Goal: Task Accomplishment & Management: Manage account settings

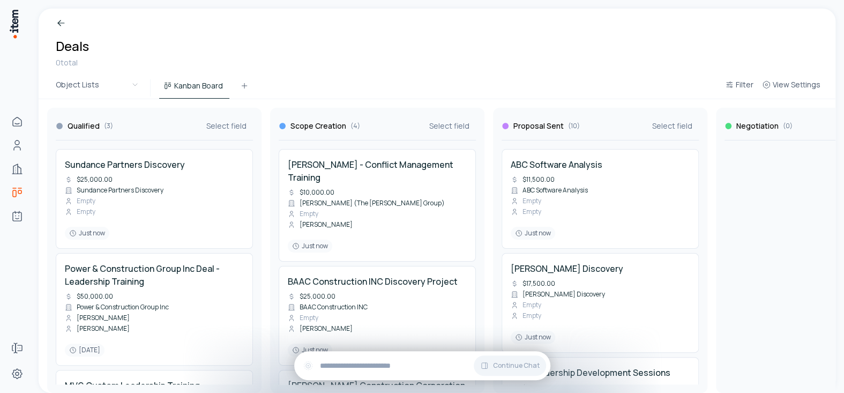
scroll to position [1298, 0]
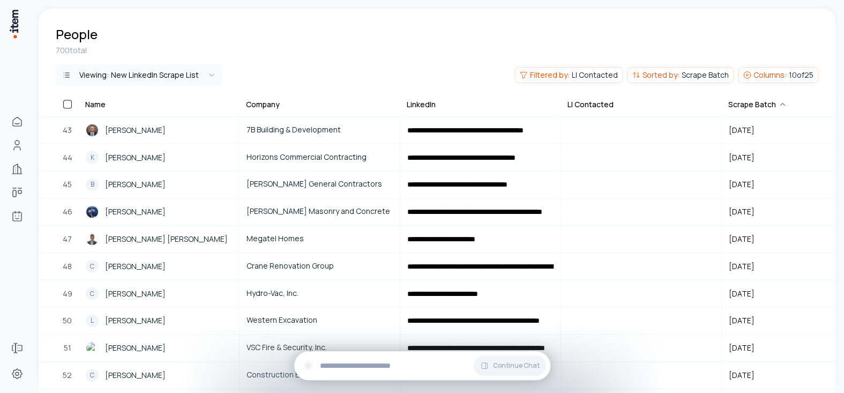
scroll to position [1463, 0]
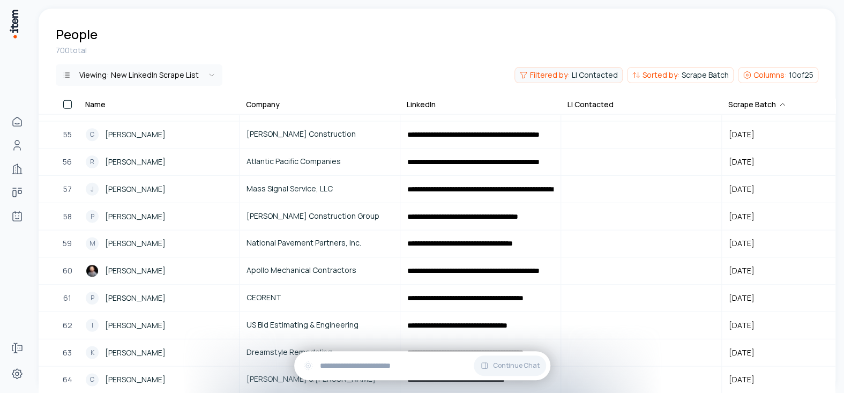
click at [583, 72] on span "LI Contacted" at bounding box center [595, 75] width 46 height 11
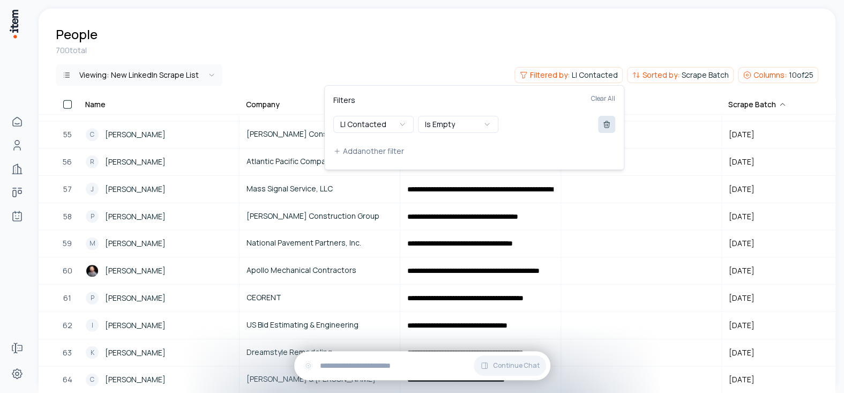
click at [606, 117] on button at bounding box center [606, 124] width 17 height 17
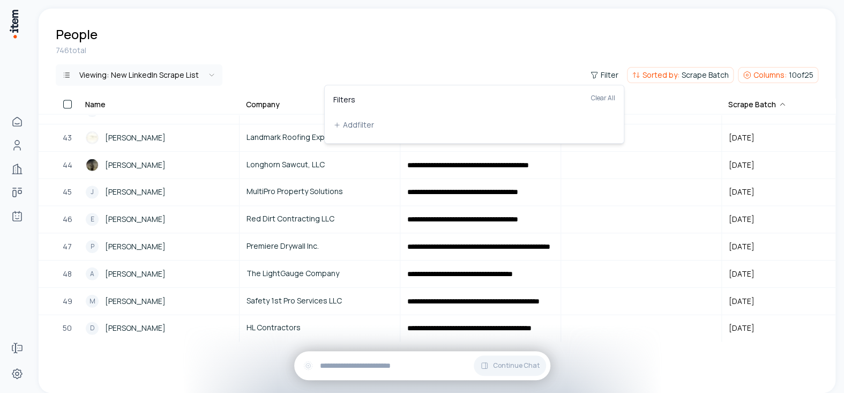
scroll to position [1141, 0]
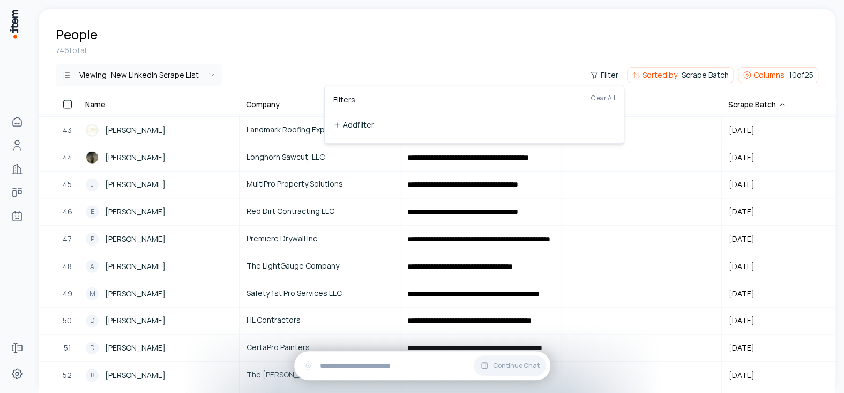
click at [383, 120] on button "Add filter" at bounding box center [474, 124] width 282 height 19
click at [383, 120] on button "Name" at bounding box center [373, 124] width 80 height 17
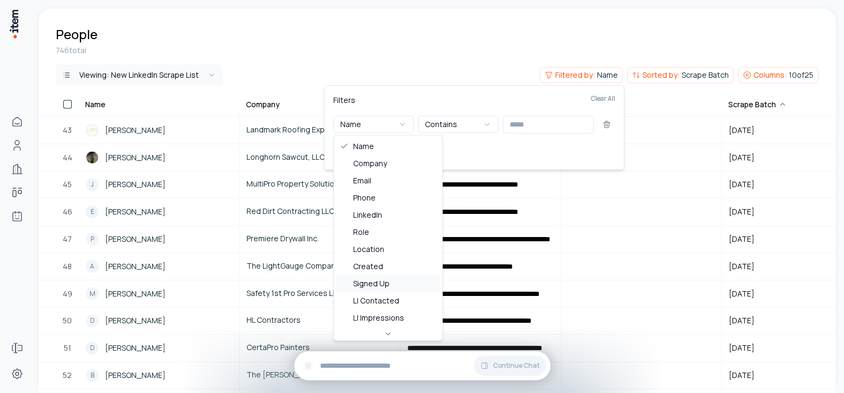
scroll to position [139, 0]
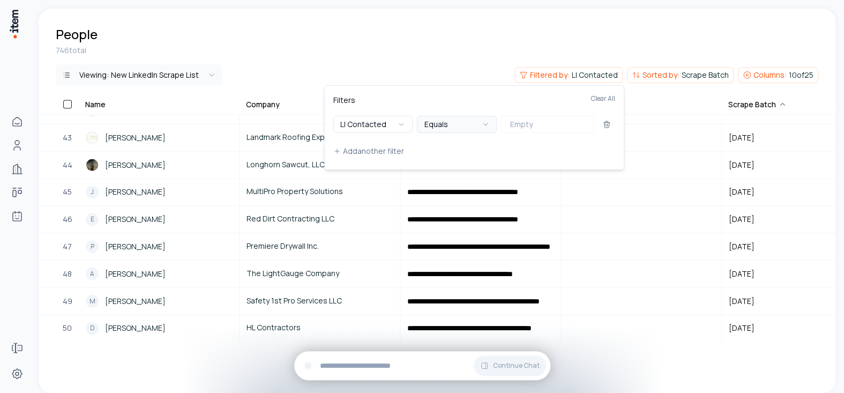
click at [481, 122] on icon "button" at bounding box center [485, 124] width 9 height 9
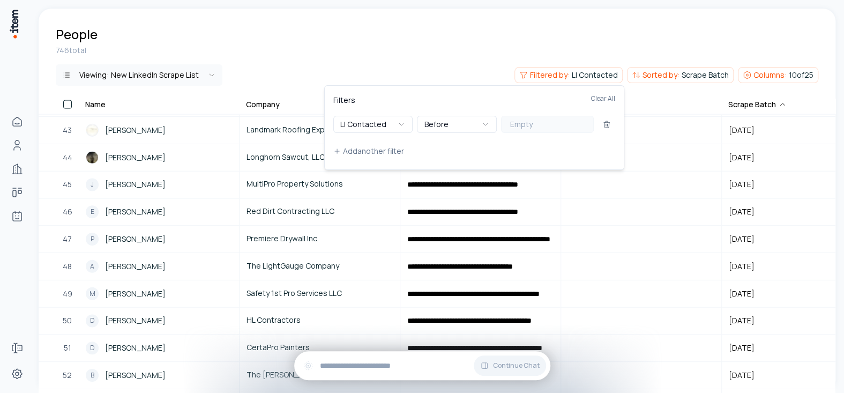
click at [545, 123] on button "Empty" at bounding box center [547, 124] width 93 height 17
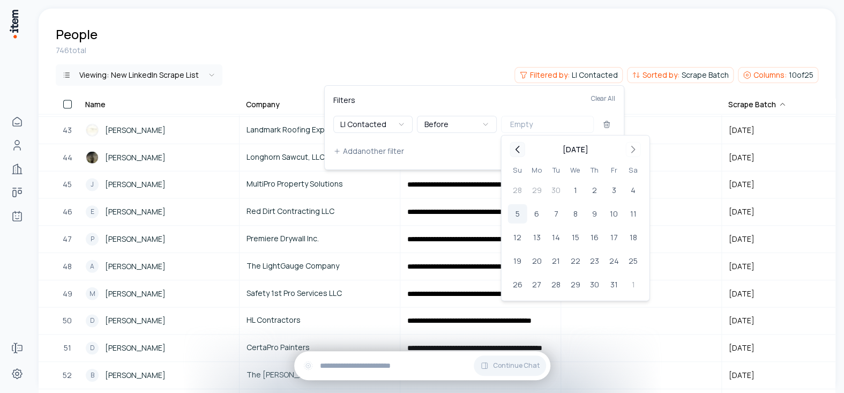
click at [515, 148] on icon "Go to previous month" at bounding box center [517, 149] width 13 height 13
click at [533, 190] on button "1" at bounding box center [536, 190] width 19 height 19
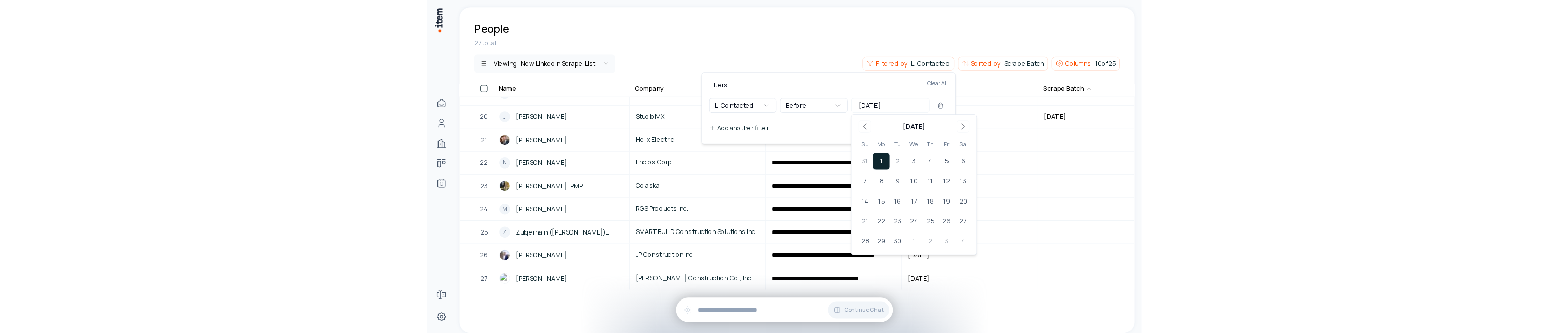
scroll to position [487, 0]
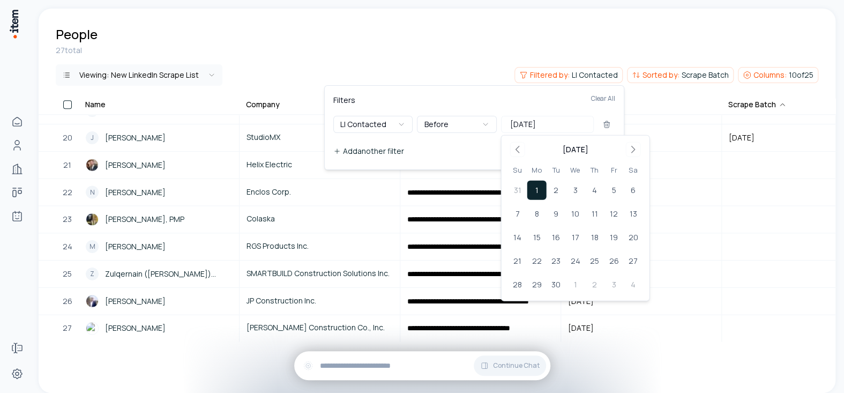
click at [456, 148] on button "Add another filter" at bounding box center [474, 150] width 282 height 19
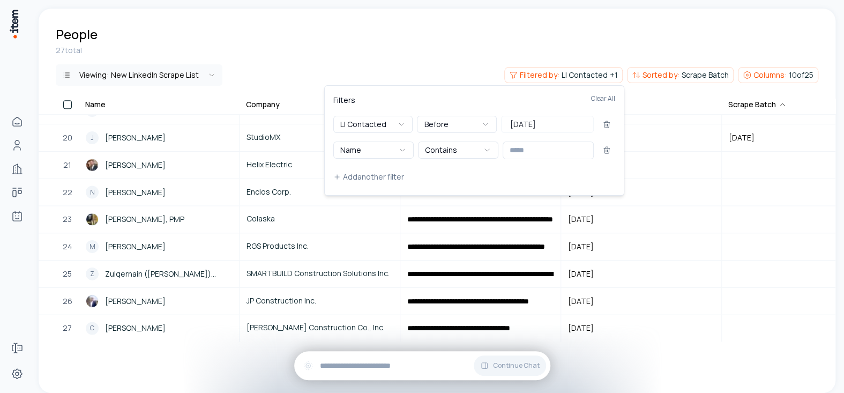
click at [453, 40] on html "**********" at bounding box center [422, 196] width 844 height 393
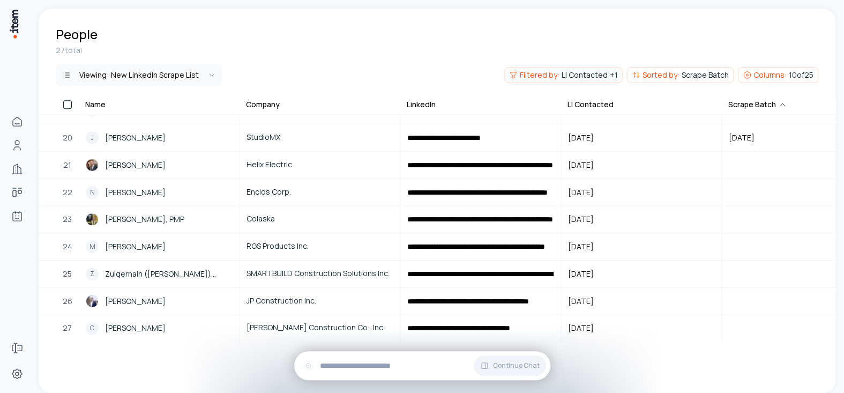
click at [553, 77] on span "Filtered by:" at bounding box center [540, 75] width 40 height 11
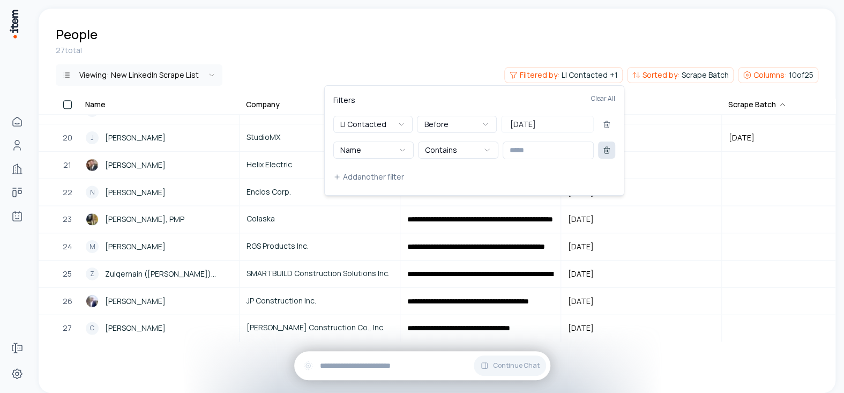
click at [607, 148] on icon at bounding box center [607, 148] width 6 height 0
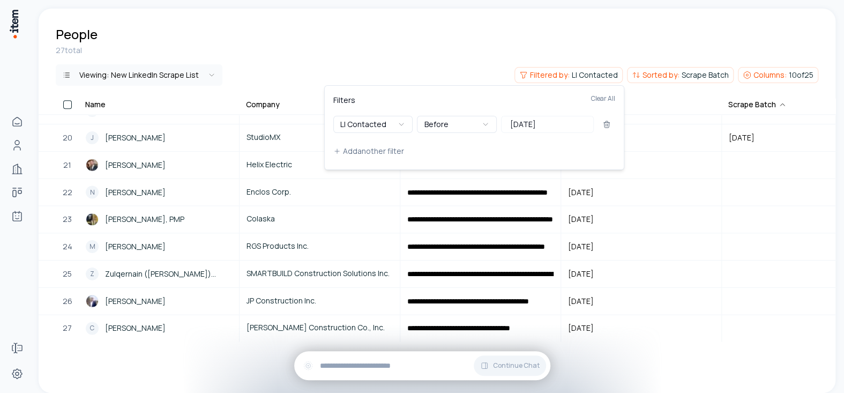
click at [464, 27] on html "**********" at bounding box center [422, 196] width 844 height 393
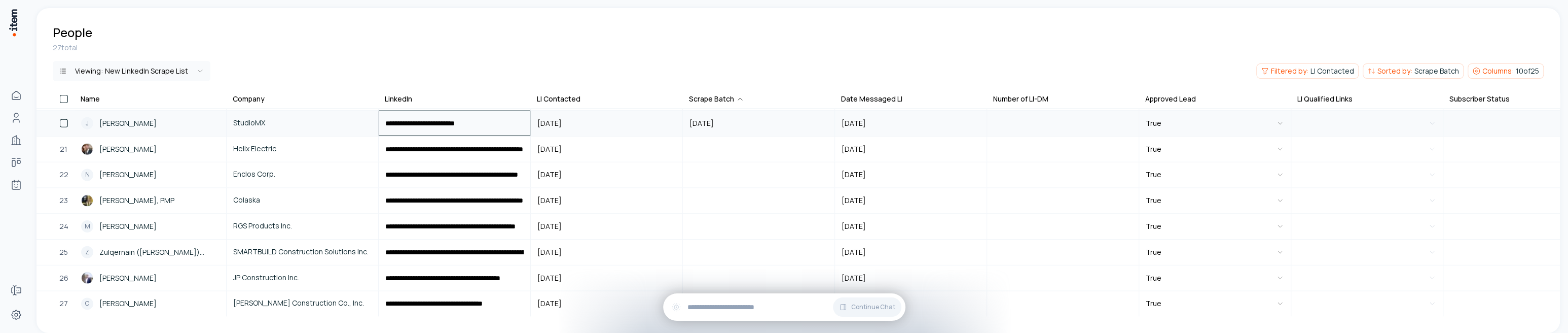
click at [443, 127] on input "**********" at bounding box center [454, 123] width 150 height 25
click at [412, 122] on input "**********" at bounding box center [454, 123] width 150 height 25
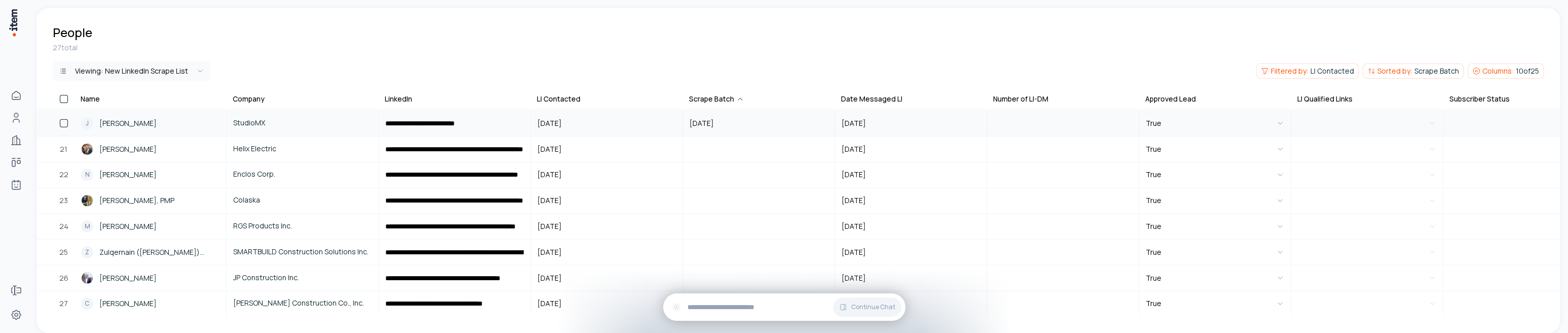
click at [798, 116] on button "[DATE]" at bounding box center [910, 123] width 150 height 25
click at [798, 186] on button "4" at bounding box center [960, 188] width 18 height 18
click at [798, 130] on html "**********" at bounding box center [784, 166] width 1568 height 333
click at [798, 122] on input "number" at bounding box center [1062, 123] width 150 height 25
type input "*"
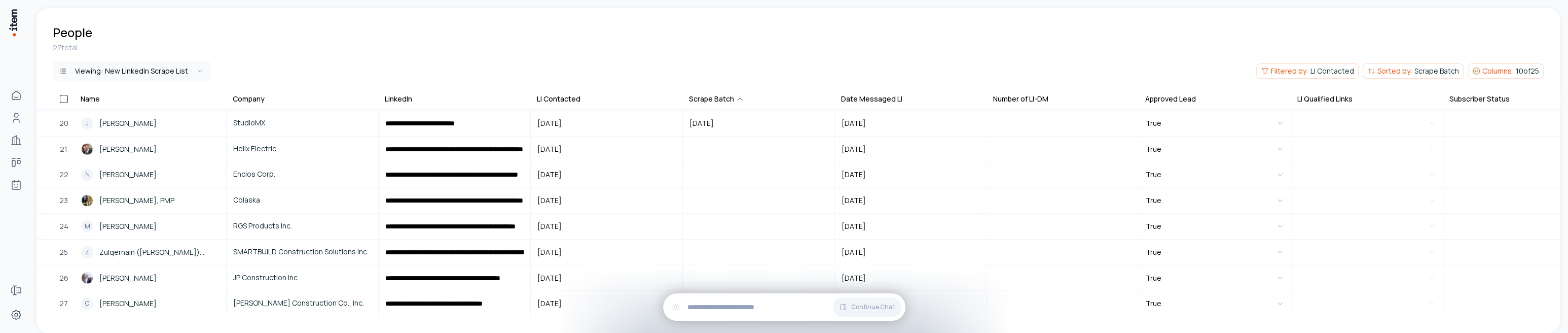
click at [798, 44] on div "27 total" at bounding box center [798, 47] width 1490 height 10
click at [454, 149] on input "**********" at bounding box center [454, 149] width 150 height 25
click at [135, 144] on span "[PERSON_NAME]" at bounding box center [128, 149] width 58 height 11
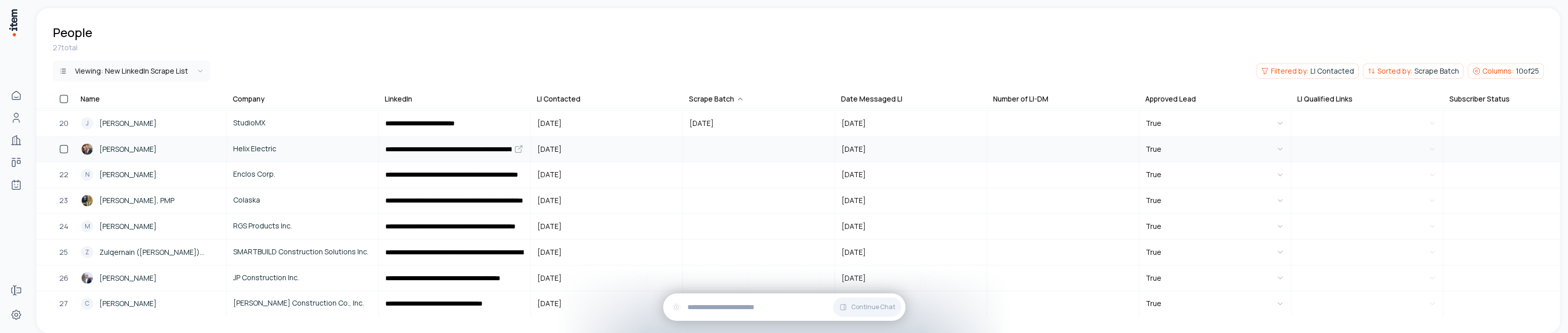
click at [135, 144] on span "[PERSON_NAME]" at bounding box center [128, 149] width 58 height 11
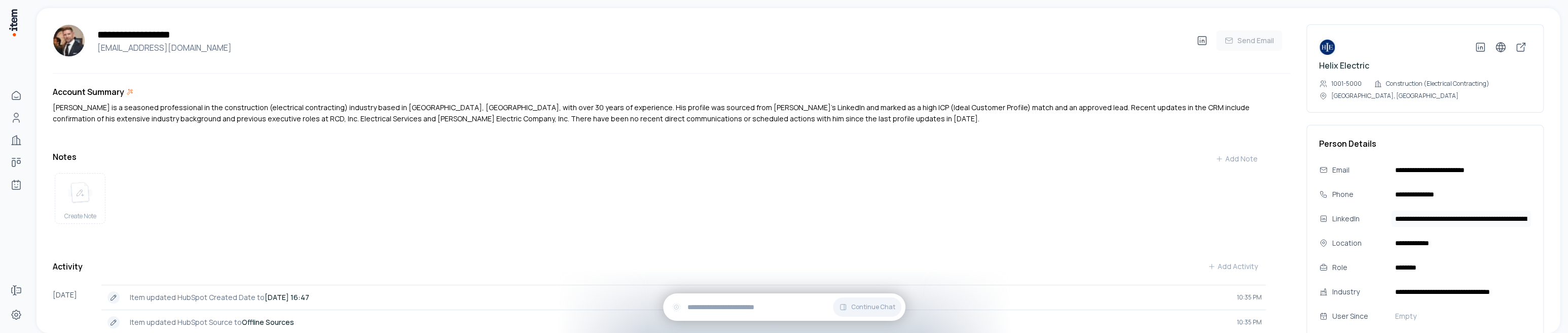
click at [798, 218] on input "**********" at bounding box center [1461, 218] width 140 height 16
paste input "url"
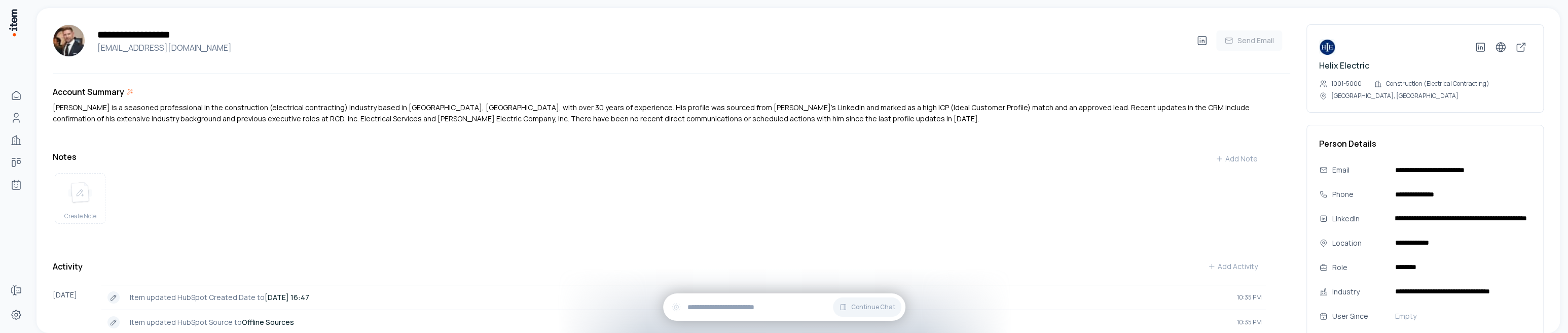
type input "**********"
click at [798, 7] on div "**********" at bounding box center [799, 166] width 1535 height 333
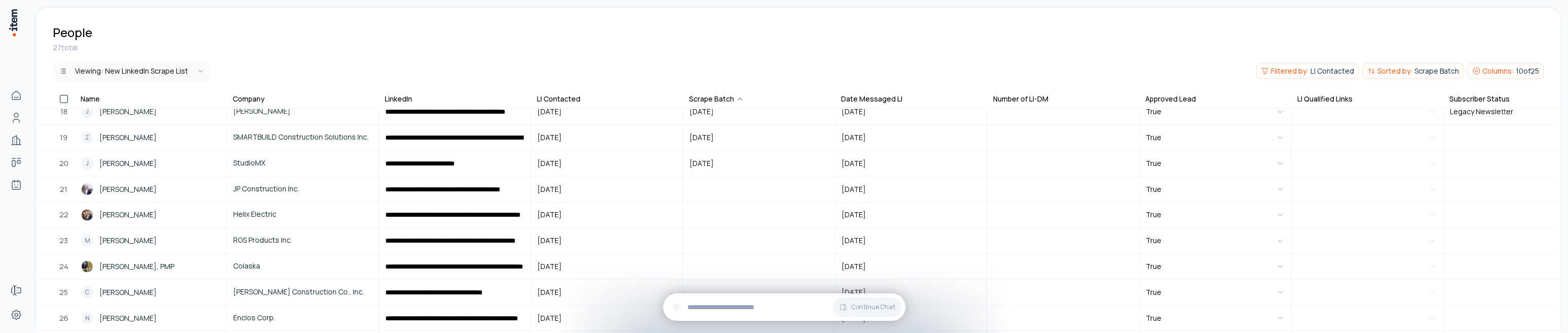
scroll to position [456, 0]
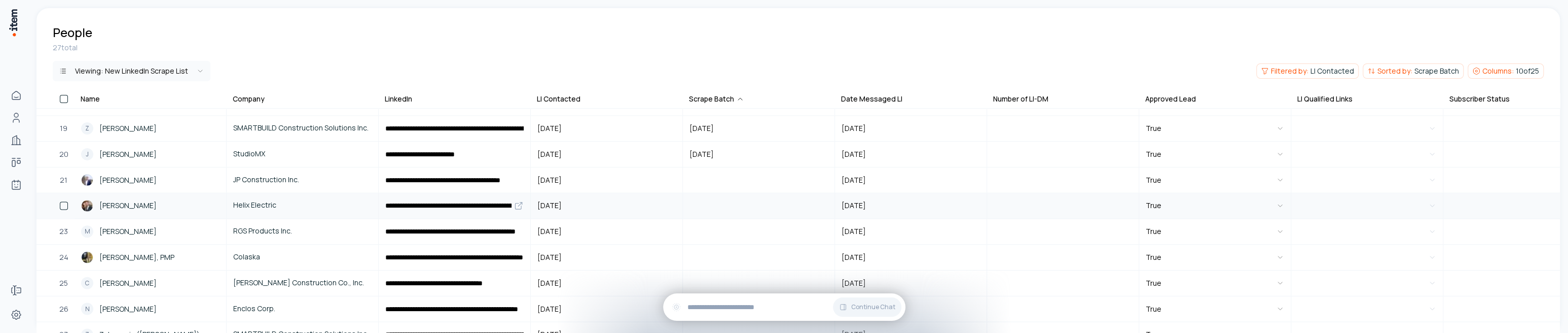
click at [798, 201] on button "[DATE]" at bounding box center [910, 205] width 150 height 25
click at [798, 106] on button "5" at bounding box center [850, 109] width 18 height 18
click at [798, 208] on html "**********" at bounding box center [784, 166] width 1568 height 333
click at [798, 203] on input "number" at bounding box center [1062, 205] width 150 height 25
type input "*"
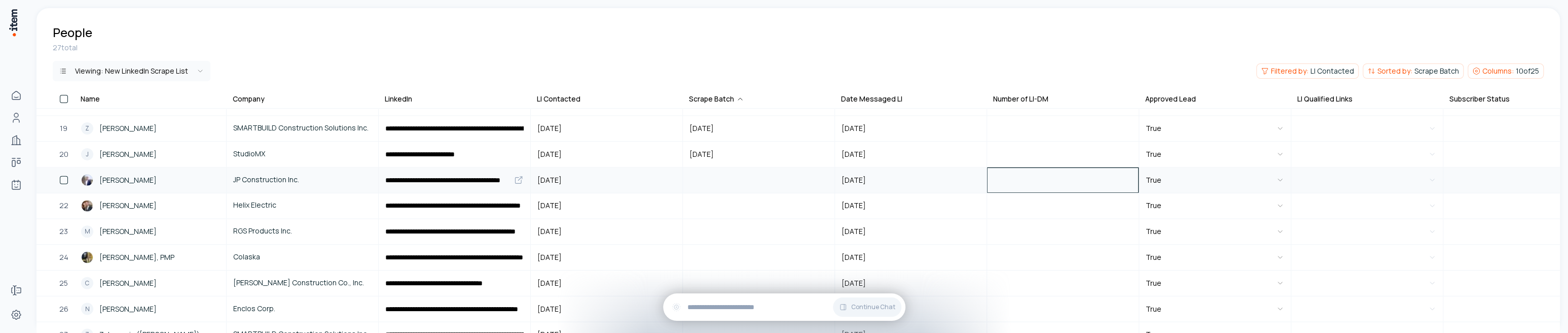
click at [798, 180] on input "number" at bounding box center [1062, 180] width 150 height 25
type input "*"
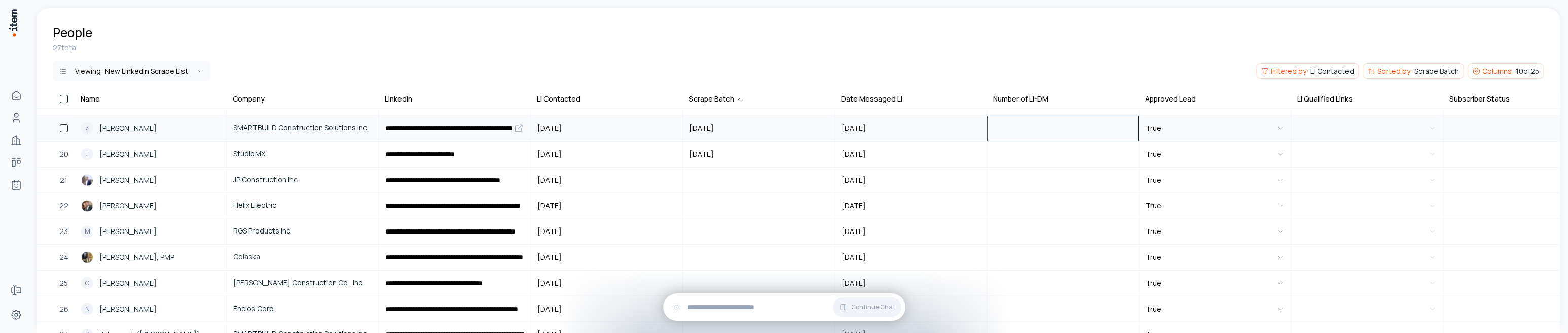
click at [798, 131] on input "number" at bounding box center [1062, 129] width 150 height 25
type input "*"
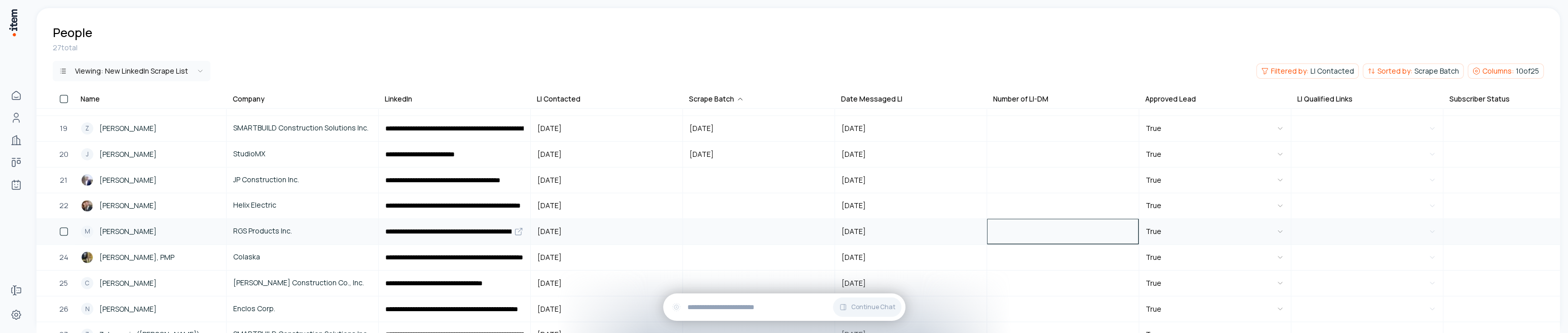
click at [798, 228] on input "number" at bounding box center [1062, 232] width 150 height 25
type input "*"
click at [798, 259] on input "number" at bounding box center [1062, 257] width 150 height 25
type input "*"
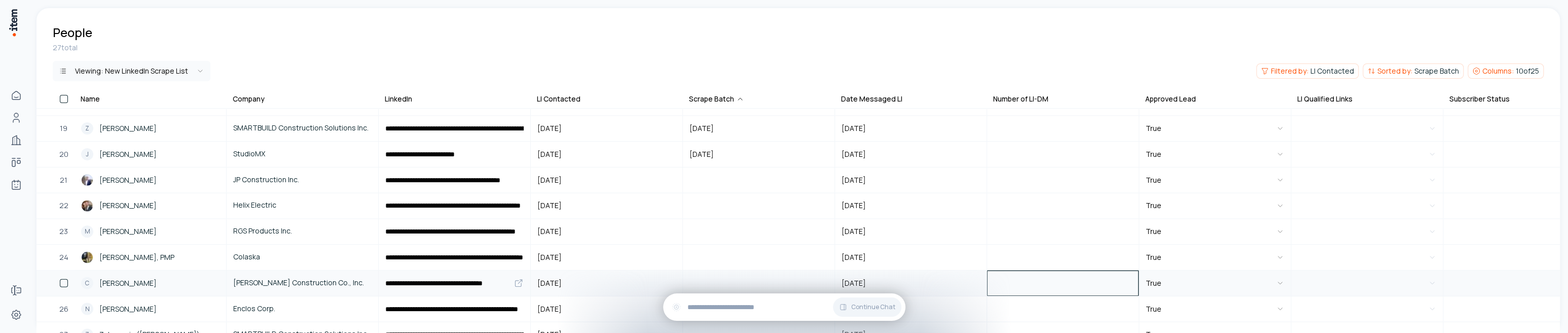
click at [798, 281] on input "number" at bounding box center [1062, 283] width 150 height 25
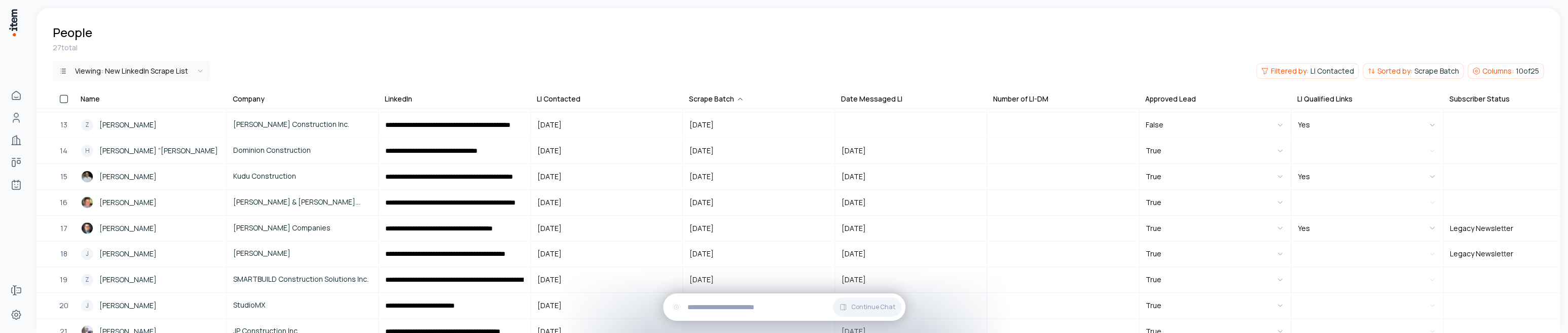
scroll to position [305, 0]
type input "*"
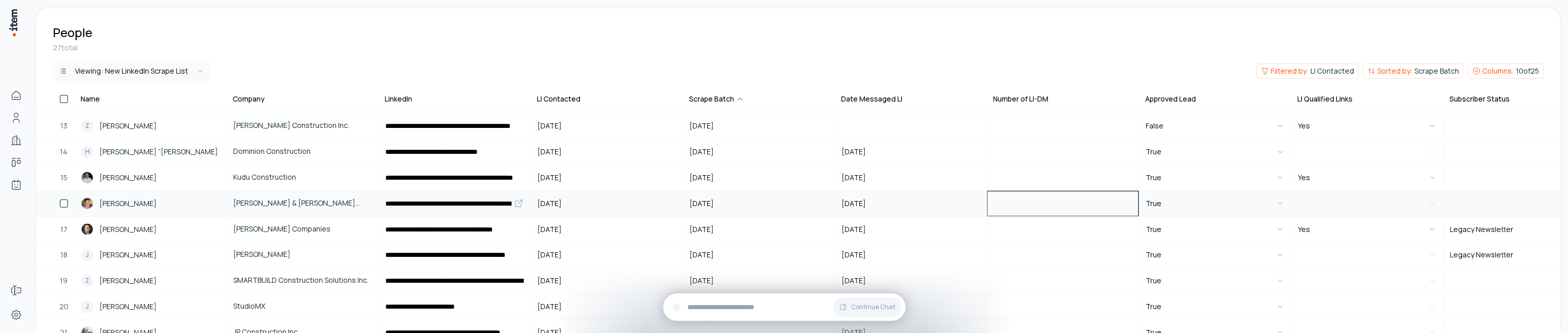
click at [798, 197] on input "number" at bounding box center [1062, 203] width 150 height 25
type input "*"
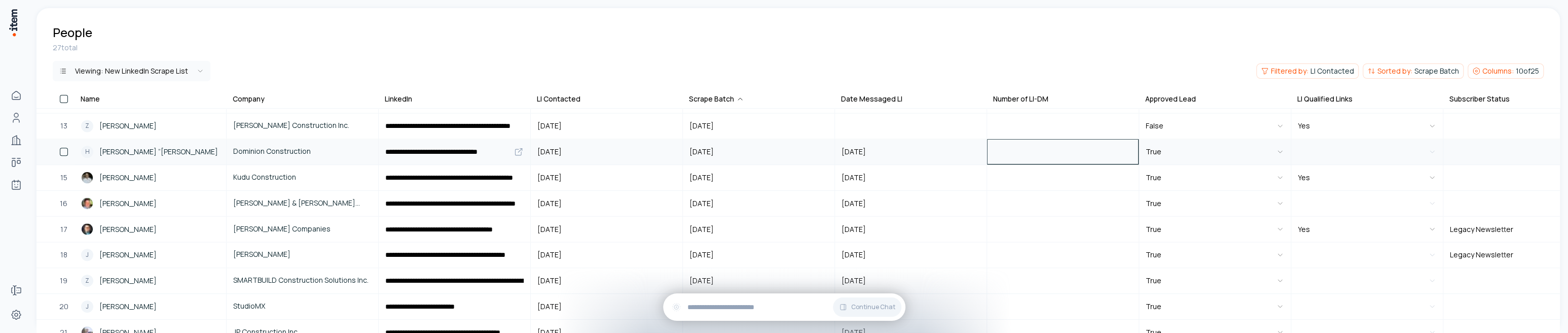
click at [798, 155] on input "number" at bounding box center [1062, 151] width 150 height 25
type input "*"
click at [798, 127] on input "number" at bounding box center [1062, 126] width 150 height 25
type input "*"
click at [798, 64] on button "Filtered by: LI Contacted" at bounding box center [1307, 71] width 102 height 15
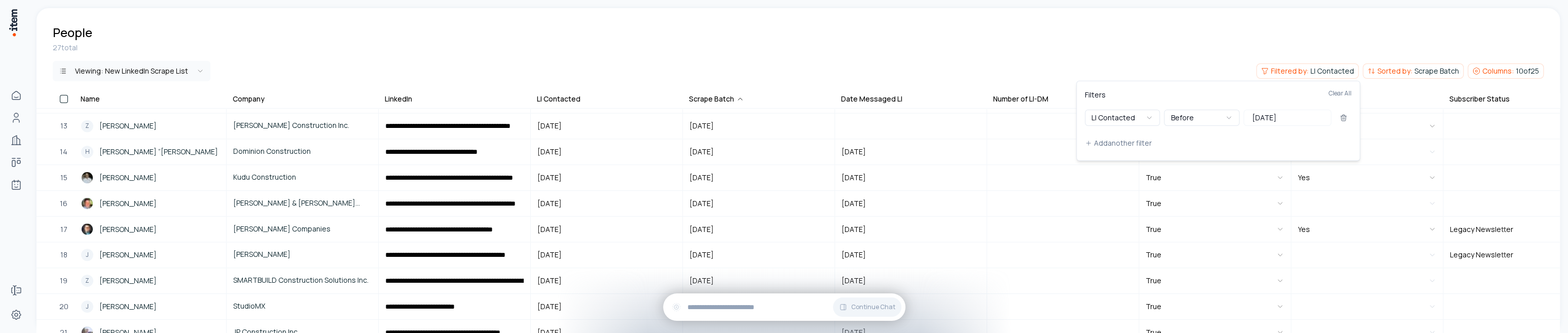
click at [798, 51] on html "**********" at bounding box center [784, 166] width 1568 height 333
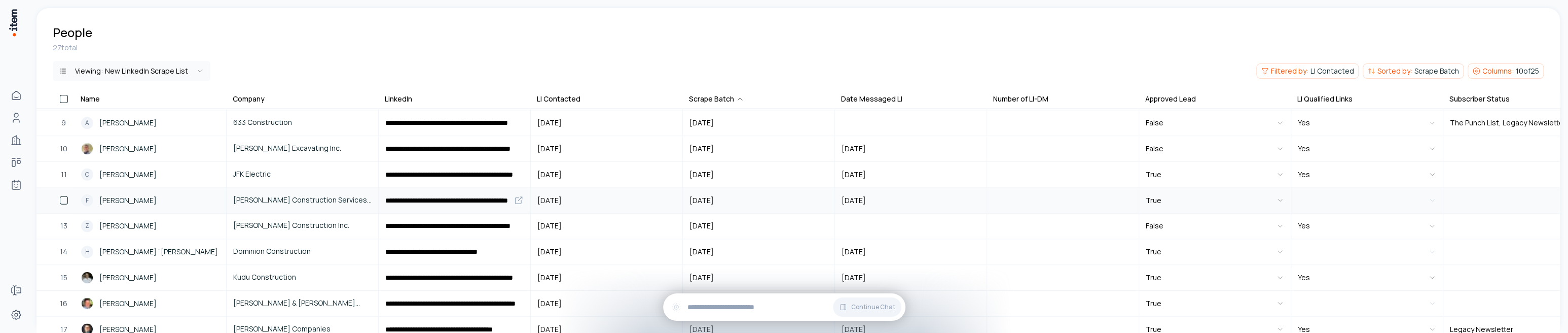
scroll to position [202, 0]
click at [798, 201] on input "number" at bounding box center [1062, 202] width 150 height 25
type input "*"
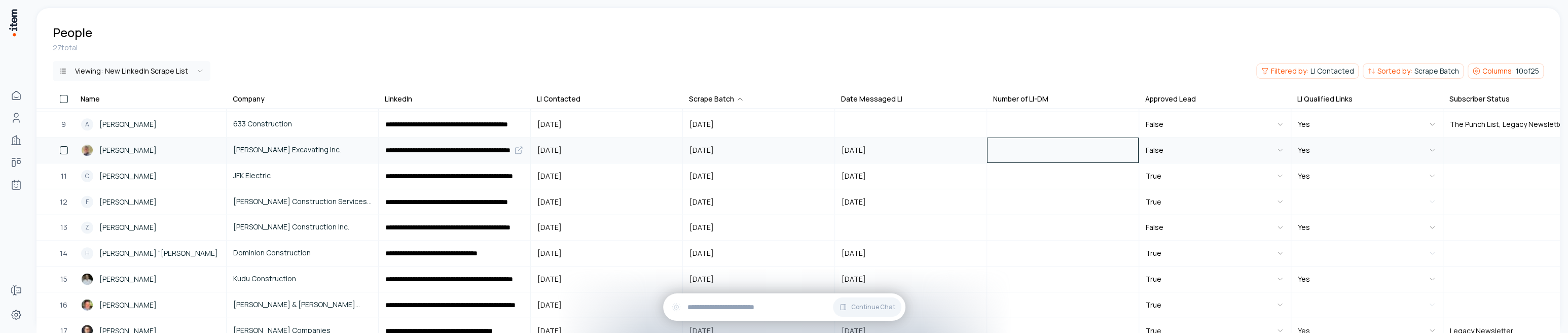
click at [798, 154] on input "number" at bounding box center [1062, 150] width 150 height 25
type input "*"
click at [798, 127] on input "number" at bounding box center [1062, 124] width 150 height 25
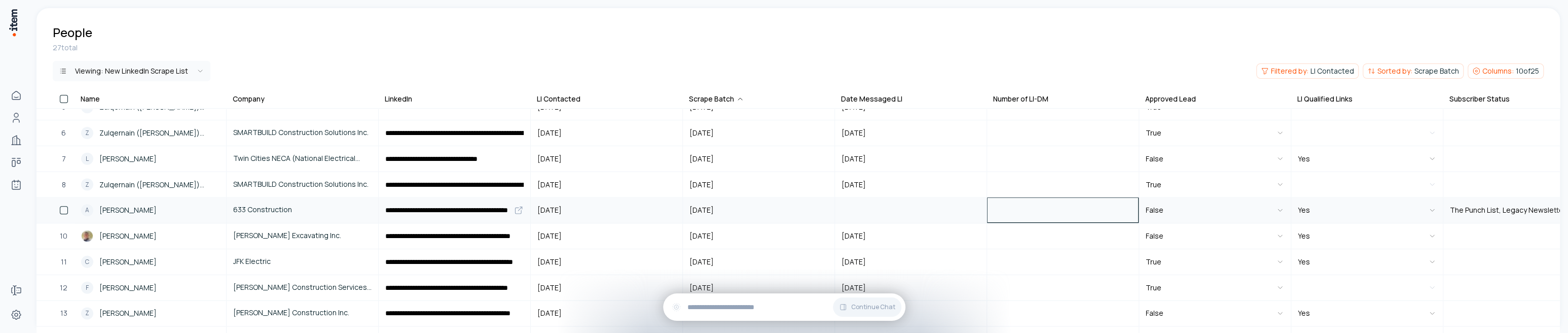
scroll to position [51, 0]
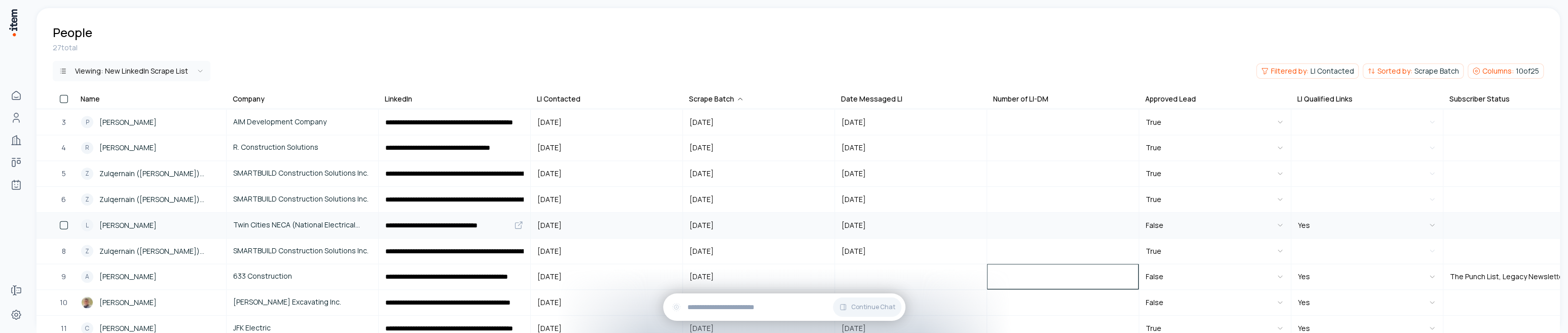
type input "*"
click at [798, 218] on input "number" at bounding box center [1062, 225] width 150 height 25
type input "*"
drag, startPoint x: 1060, startPoint y: 176, endPoint x: 984, endPoint y: 174, distance: 76.0
click at [798, 174] on tr "**********" at bounding box center [816, 173] width 1559 height 26
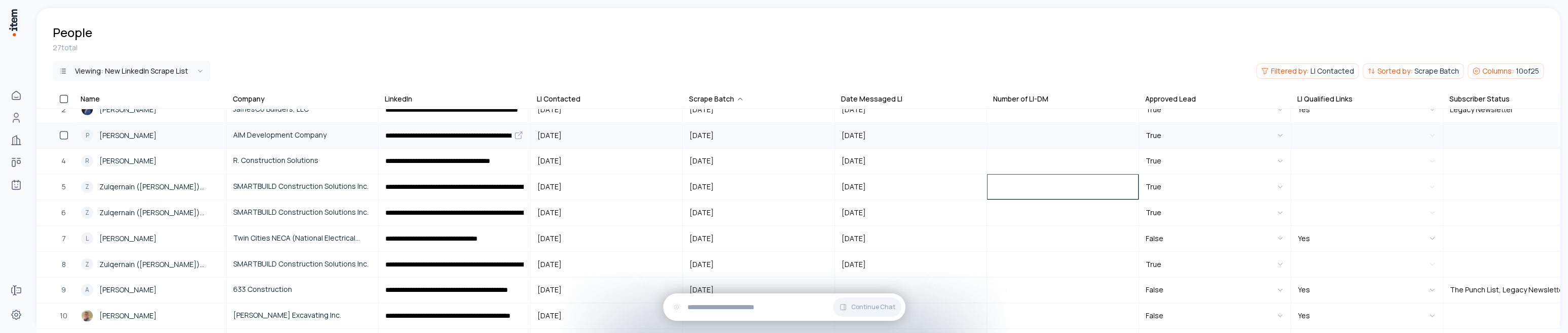
scroll to position [0, 0]
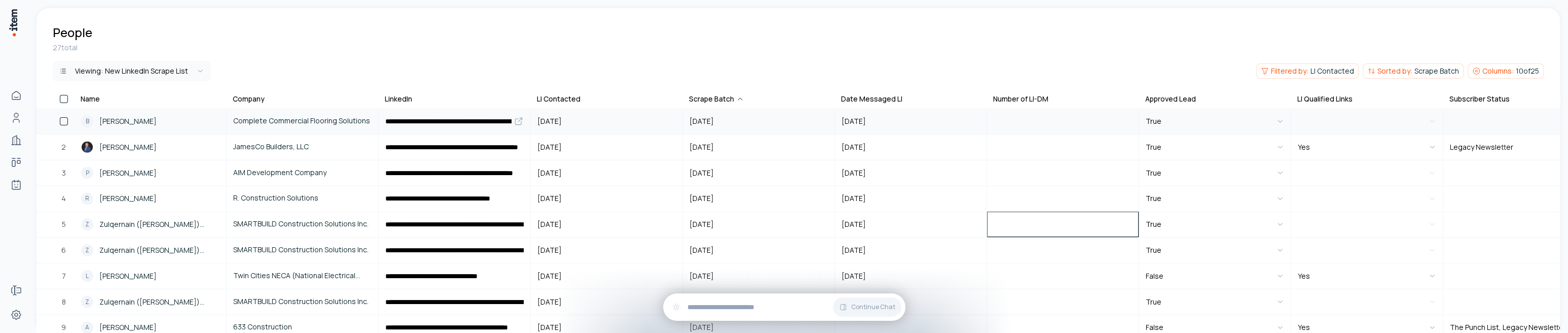
type input "*"
click at [464, 118] on input "**********" at bounding box center [454, 121] width 150 height 25
click at [475, 69] on div "Viewing: New LinkedIn Scrape List Filtered by: LI Contacted Sorted by: Scrape B…" at bounding box center [798, 70] width 1490 height 20
click at [519, 118] on icon at bounding box center [518, 121] width 10 height 10
click at [520, 118] on icon at bounding box center [518, 121] width 10 height 10
